Goal: Find specific page/section: Find specific page/section

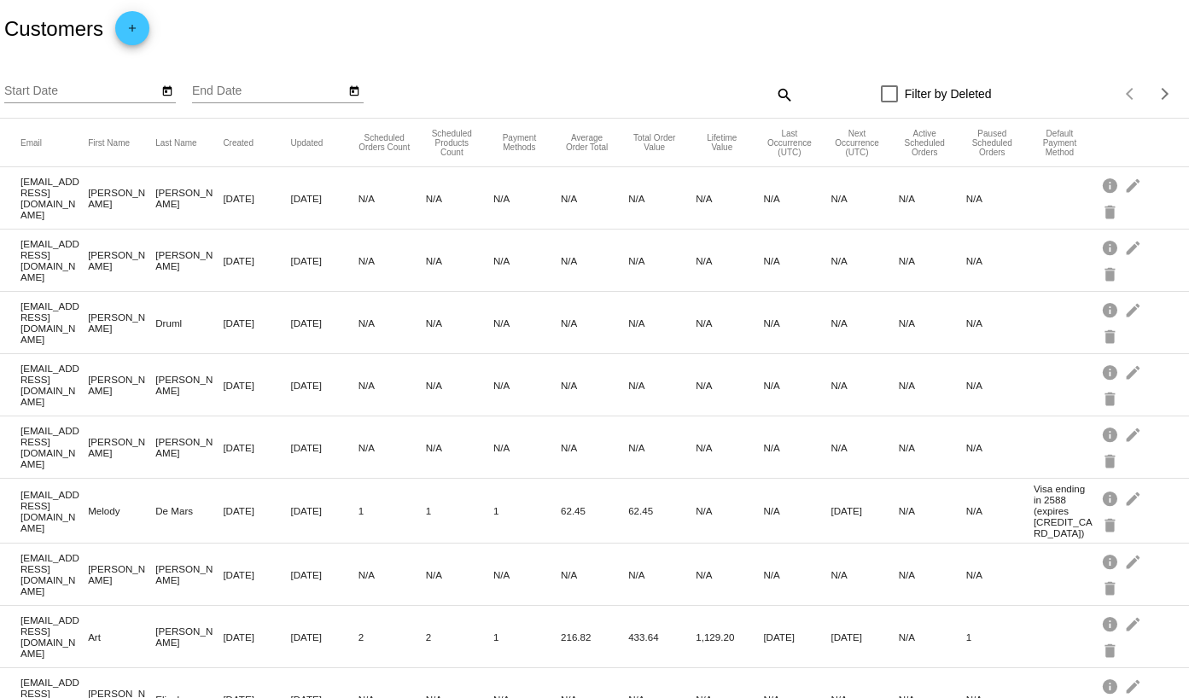
click at [777, 91] on mat-icon "search" at bounding box center [784, 94] width 20 height 26
click at [588, 91] on input "Search" at bounding box center [646, 92] width 296 height 14
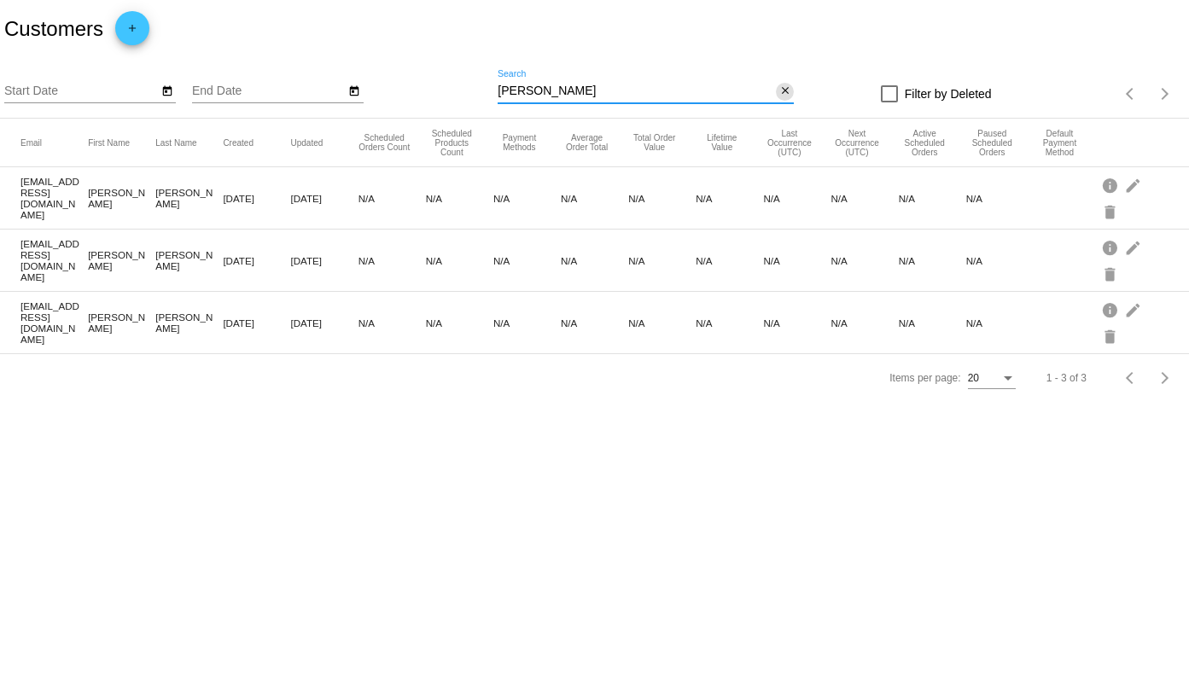
type input "[PERSON_NAME]"
click at [786, 97] on mat-icon "close" at bounding box center [786, 92] width 12 height 14
click at [786, 97] on mat-icon "search" at bounding box center [784, 94] width 20 height 26
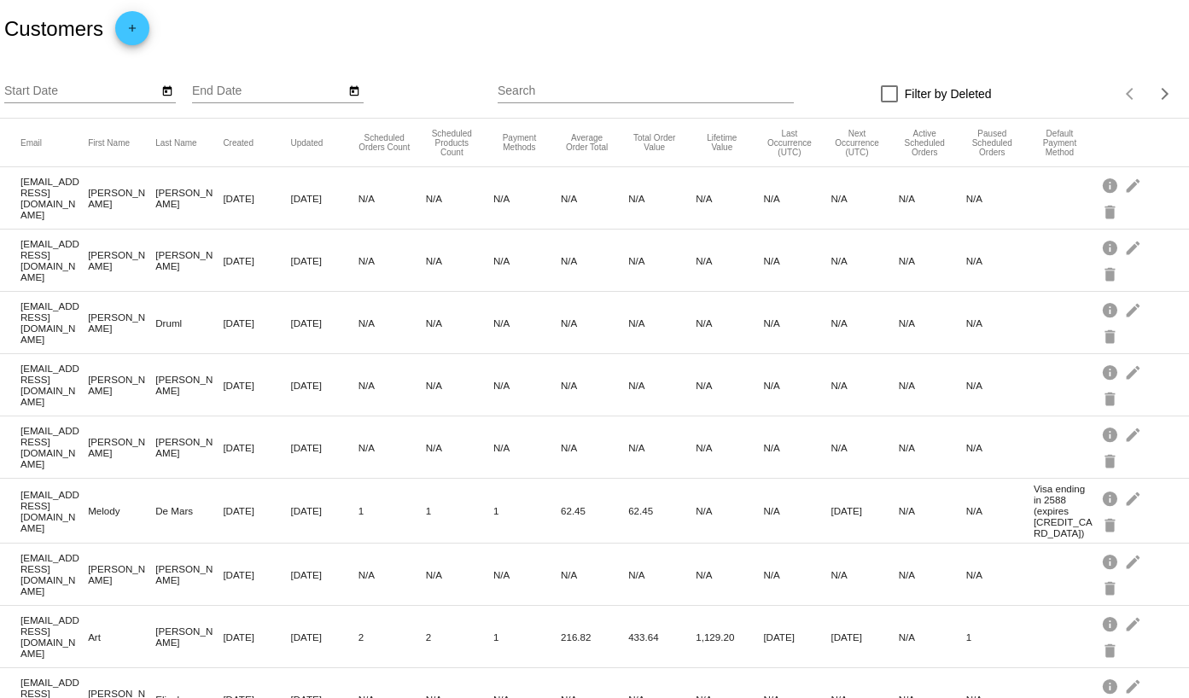
click at [559, 95] on input "Search" at bounding box center [646, 92] width 296 height 14
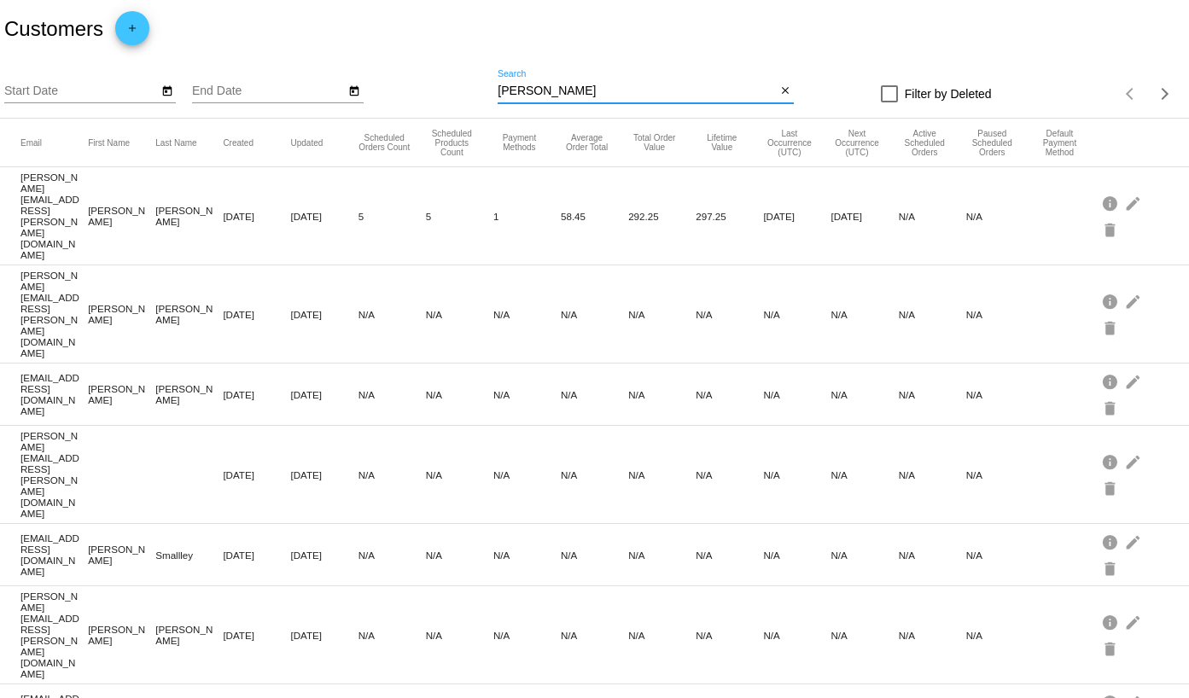
click at [546, 91] on input "[PERSON_NAME]" at bounding box center [637, 92] width 278 height 14
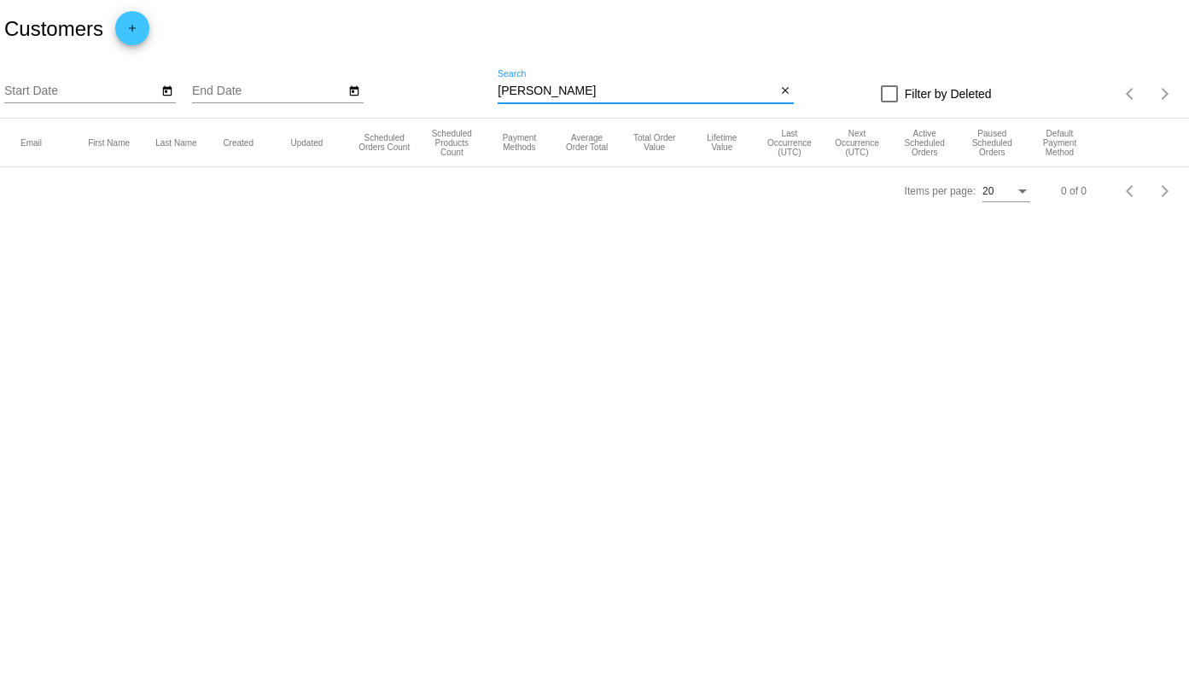
type input "[PERSON_NAME]"
click at [780, 91] on mat-icon "close" at bounding box center [786, 92] width 12 height 14
